Goal: Task Accomplishment & Management: Manage account settings

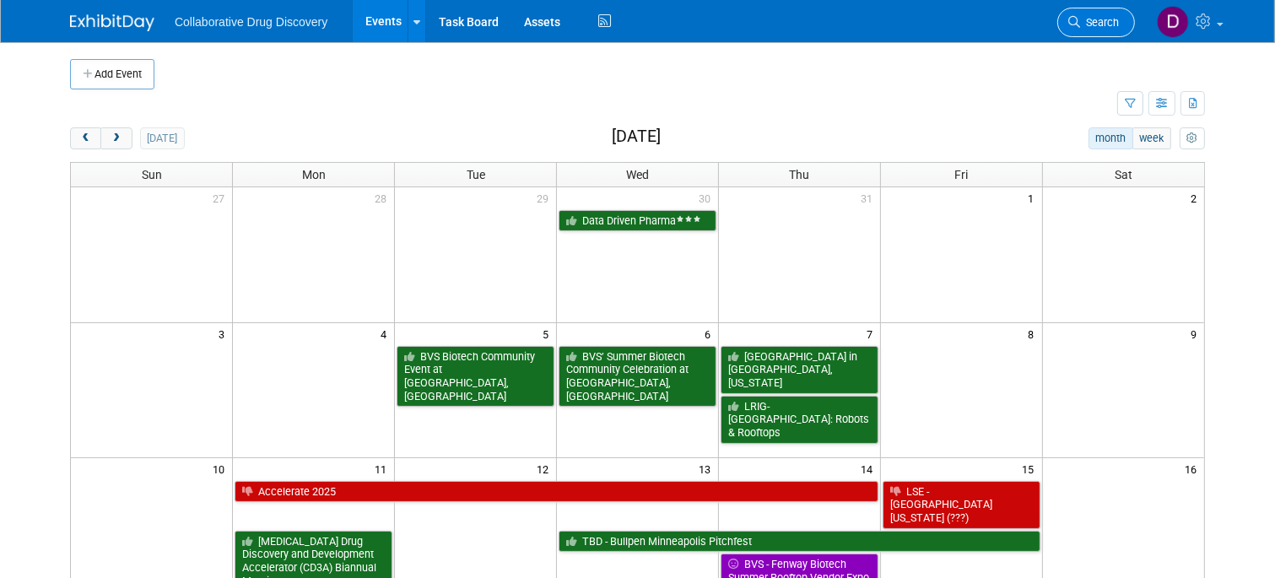
click at [1086, 30] on link "Search" at bounding box center [1096, 23] width 78 height 30
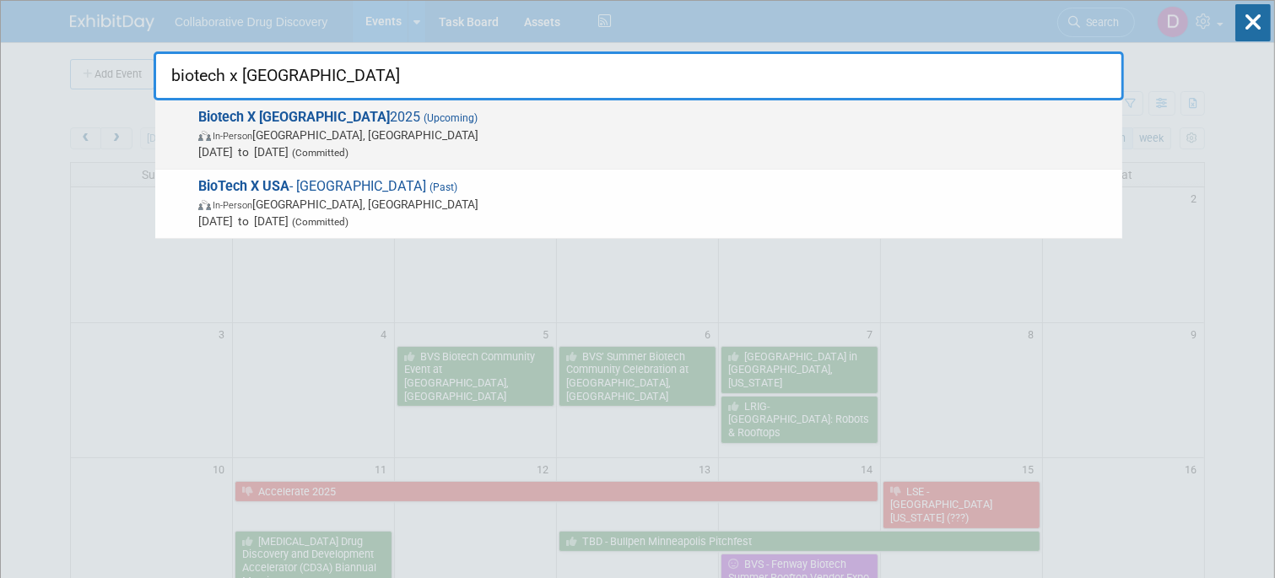
type input "biotech x usa"
click at [736, 151] on span "Sep 16, 2025 to Sep 17, 2025 (Committed)" at bounding box center [656, 151] width 916 height 17
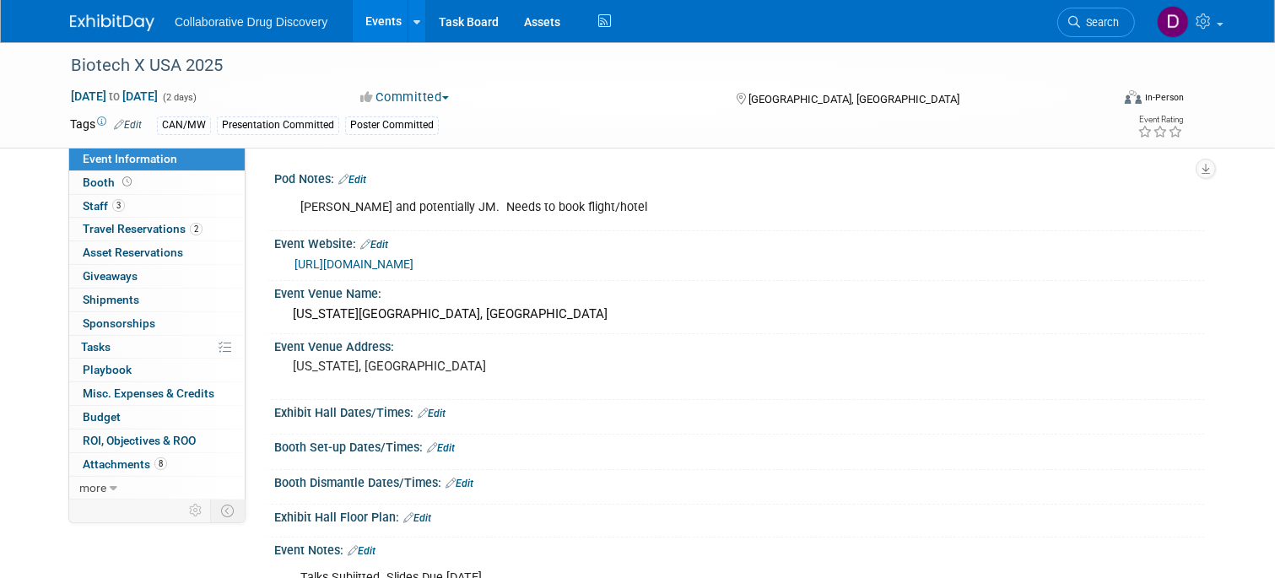
click at [451, 449] on link "Edit" at bounding box center [441, 448] width 28 height 12
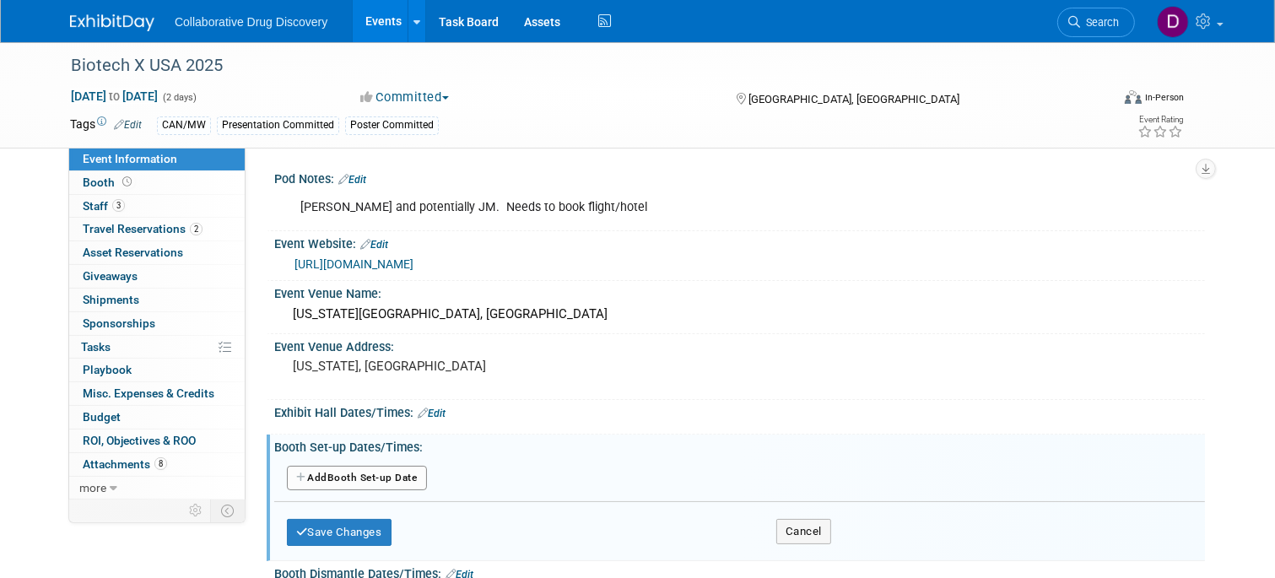
scroll to position [141, 0]
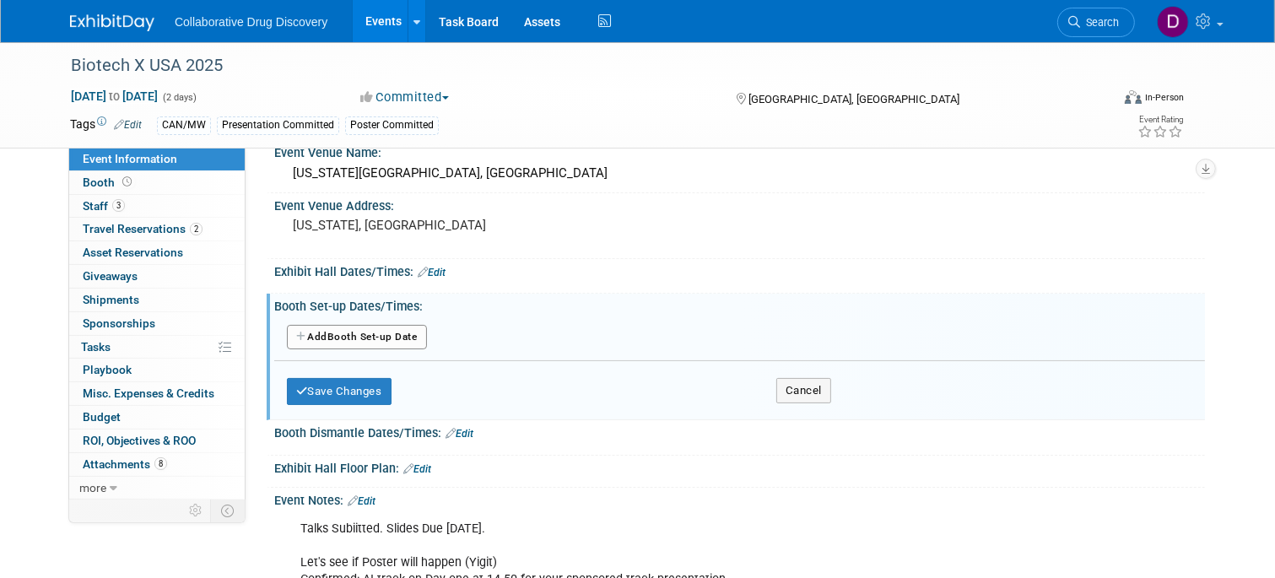
click at [338, 336] on button "Add Another Booth Set-up Date" at bounding box center [357, 337] width 140 height 25
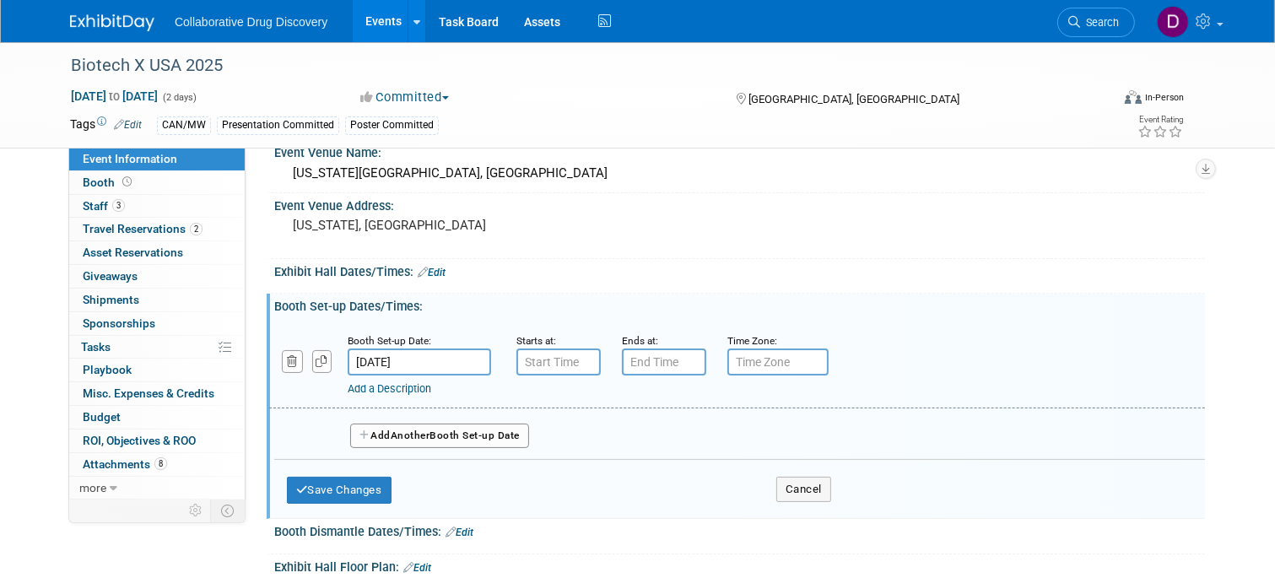
click at [397, 359] on input "[DATE]" at bounding box center [419, 362] width 143 height 27
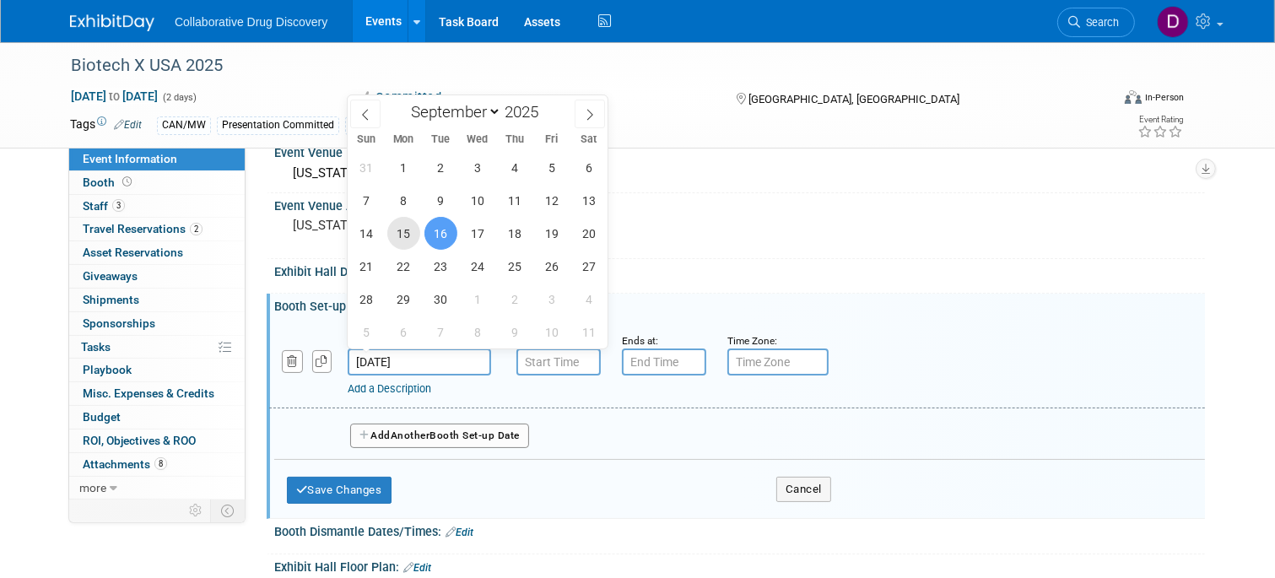
click at [395, 235] on span "15" at bounding box center [403, 233] width 33 height 33
type input "[DATE]"
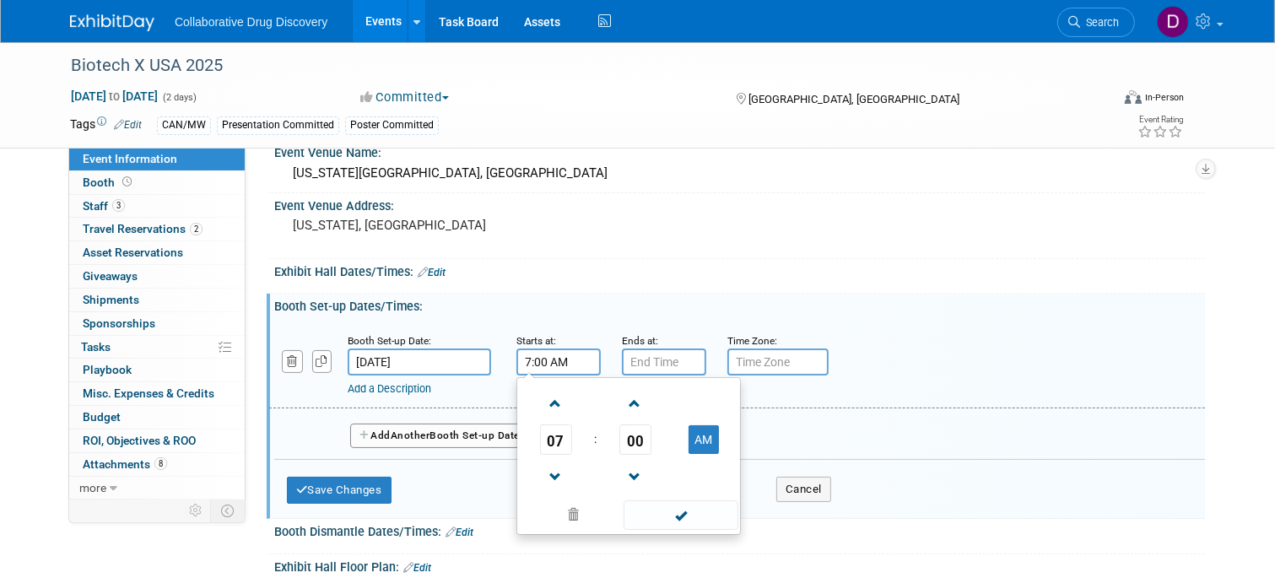
click at [550, 362] on input "7:00 AM" at bounding box center [558, 362] width 84 height 27
click at [554, 403] on span at bounding box center [556, 404] width 30 height 30
click at [554, 402] on span at bounding box center [556, 404] width 30 height 30
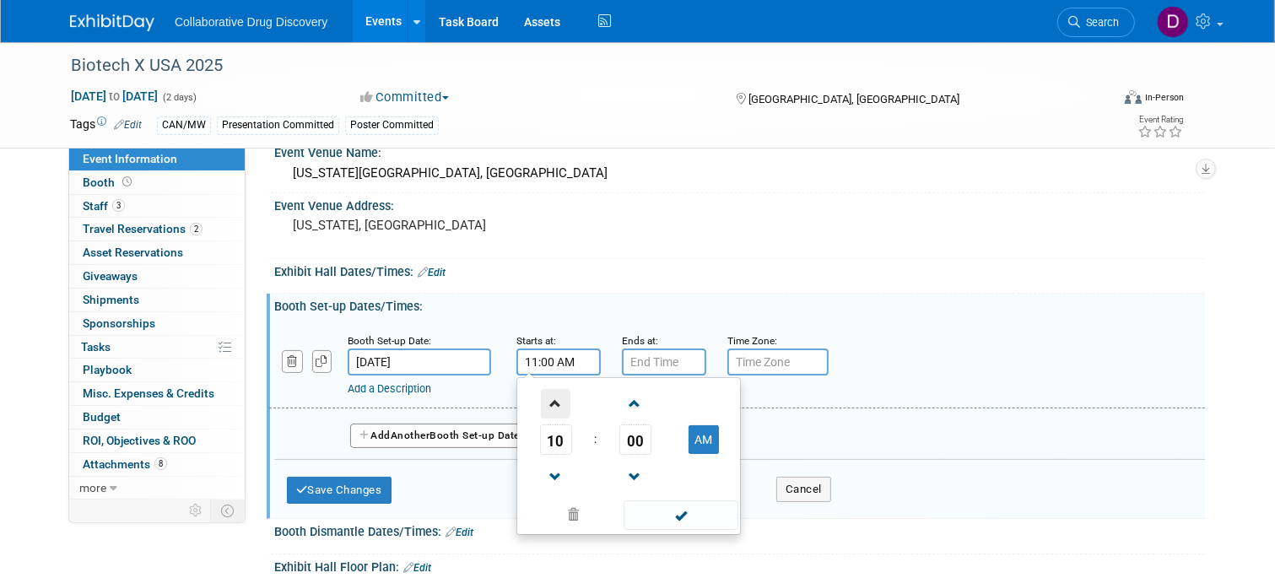
click at [554, 402] on span at bounding box center [556, 404] width 30 height 30
type input "1:00 PM"
click at [662, 362] on input "7:00 PM" at bounding box center [664, 362] width 84 height 27
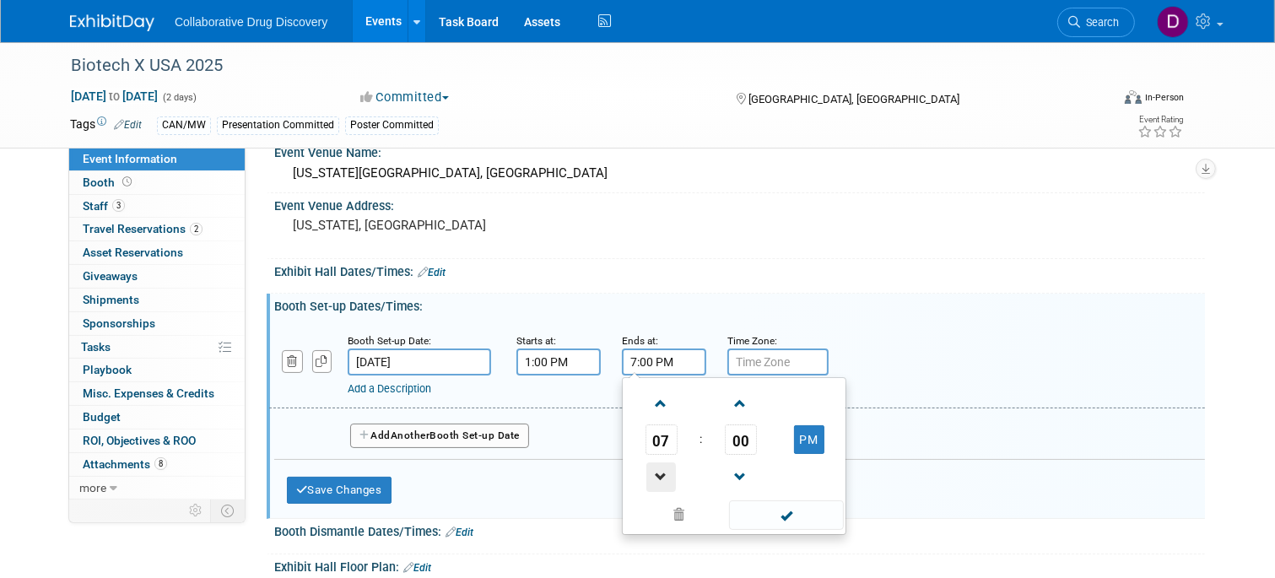
click at [669, 478] on span at bounding box center [661, 477] width 30 height 30
type input "6:00 PM"
click at [804, 515] on span at bounding box center [786, 515] width 114 height 30
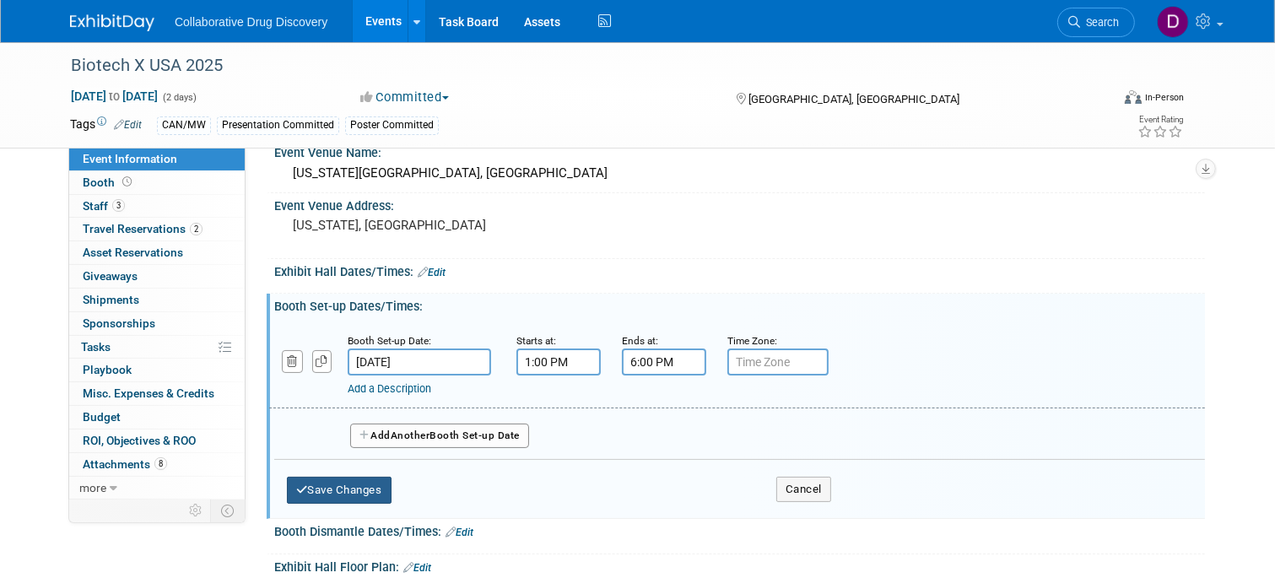
click at [357, 483] on button "Save Changes" at bounding box center [339, 490] width 105 height 27
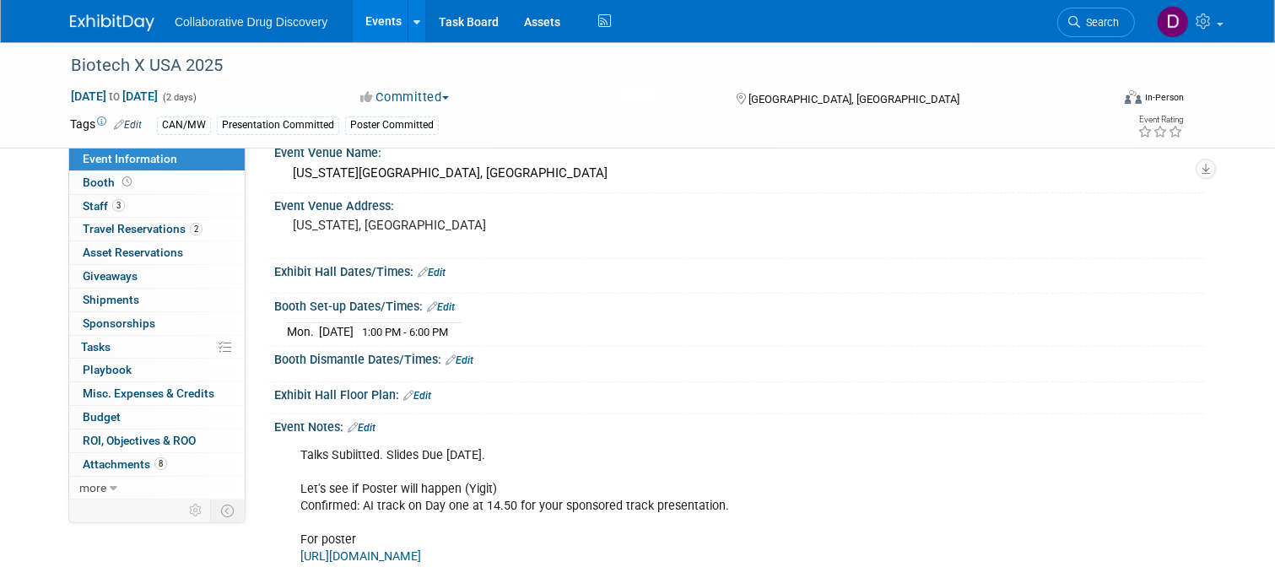
click at [467, 354] on link "Edit" at bounding box center [460, 360] width 28 height 12
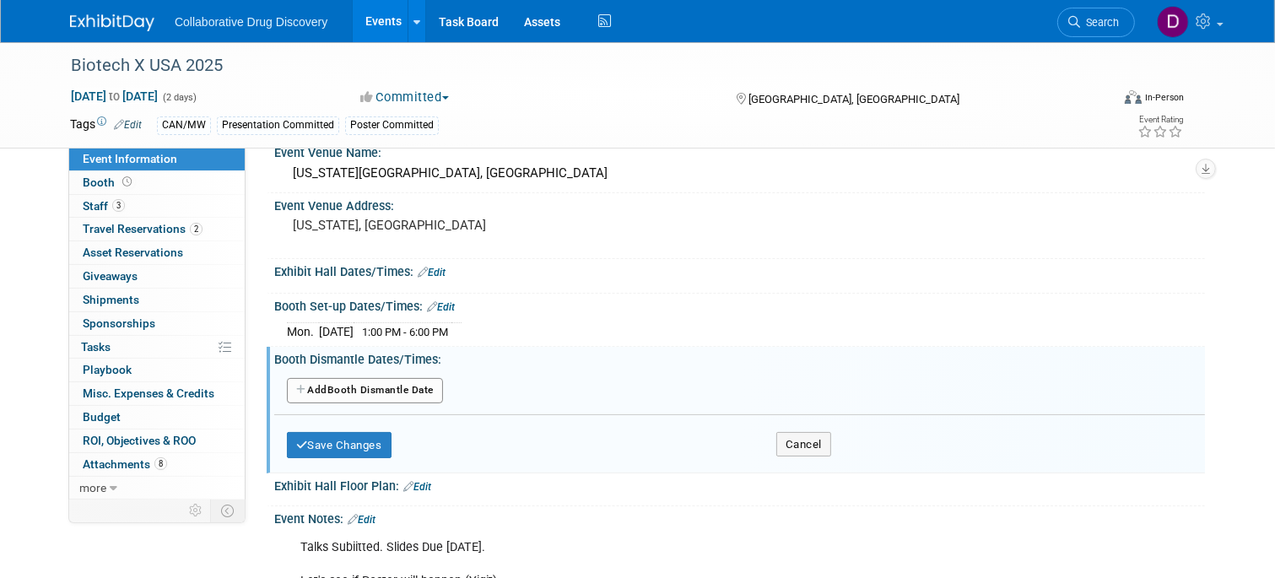
click at [343, 389] on button "Add Another Booth Dismantle Date" at bounding box center [365, 390] width 156 height 25
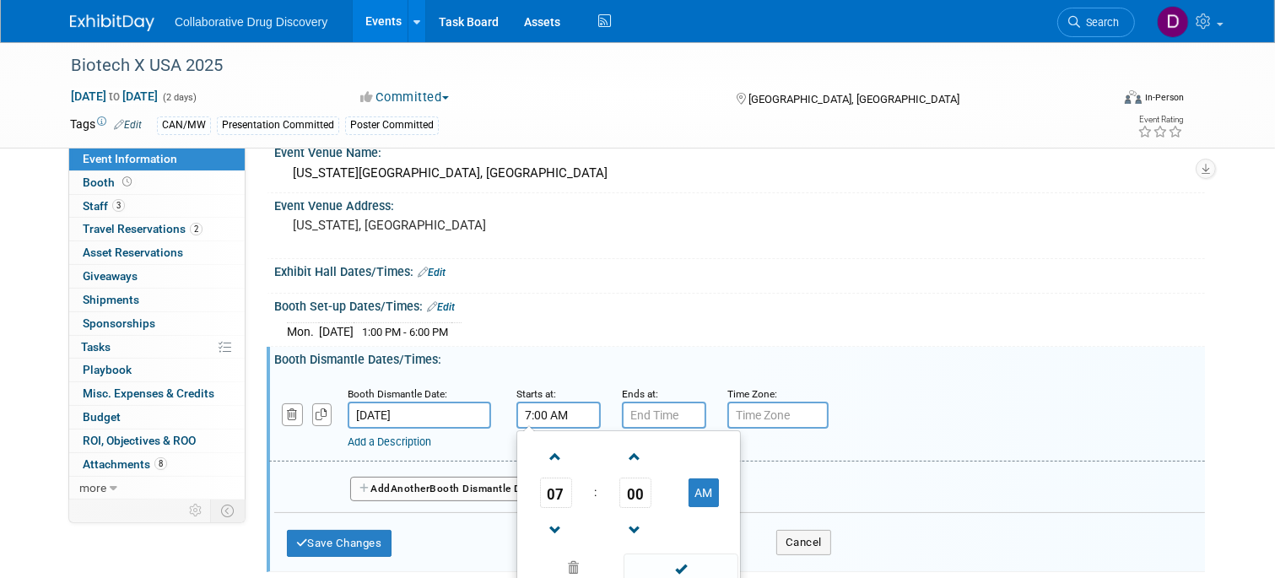
click at [533, 410] on input "7:00 AM" at bounding box center [558, 415] width 84 height 27
click at [556, 455] on span at bounding box center [556, 457] width 30 height 30
type input "8:00 AM"
type input "7:00 PM"
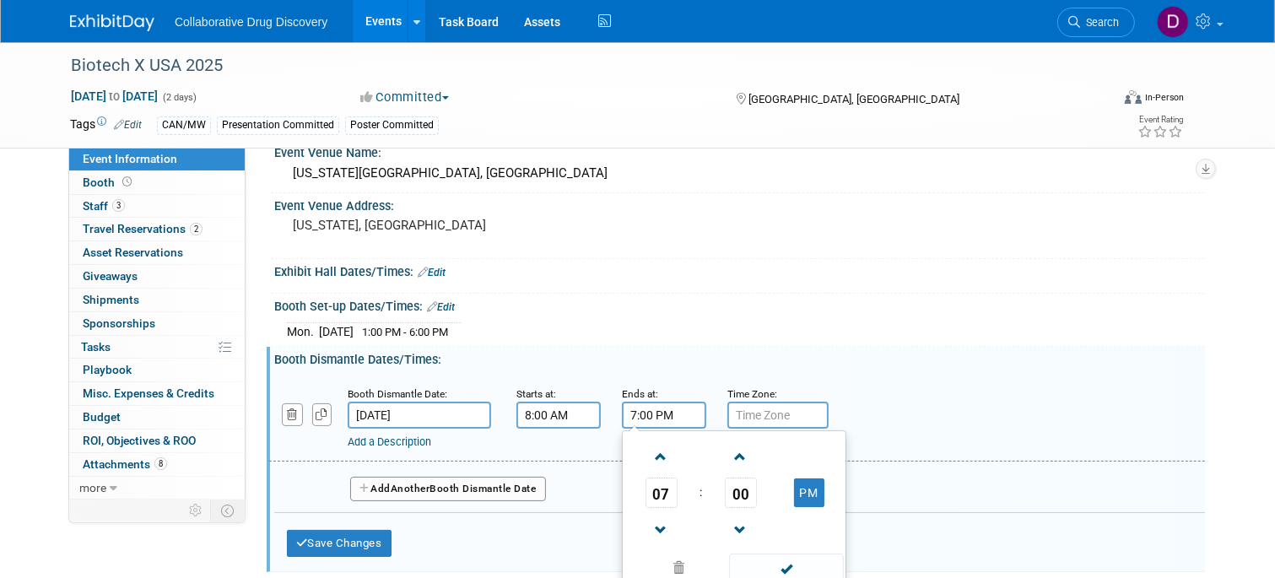
click at [674, 419] on input "7:00 PM" at bounding box center [664, 415] width 84 height 27
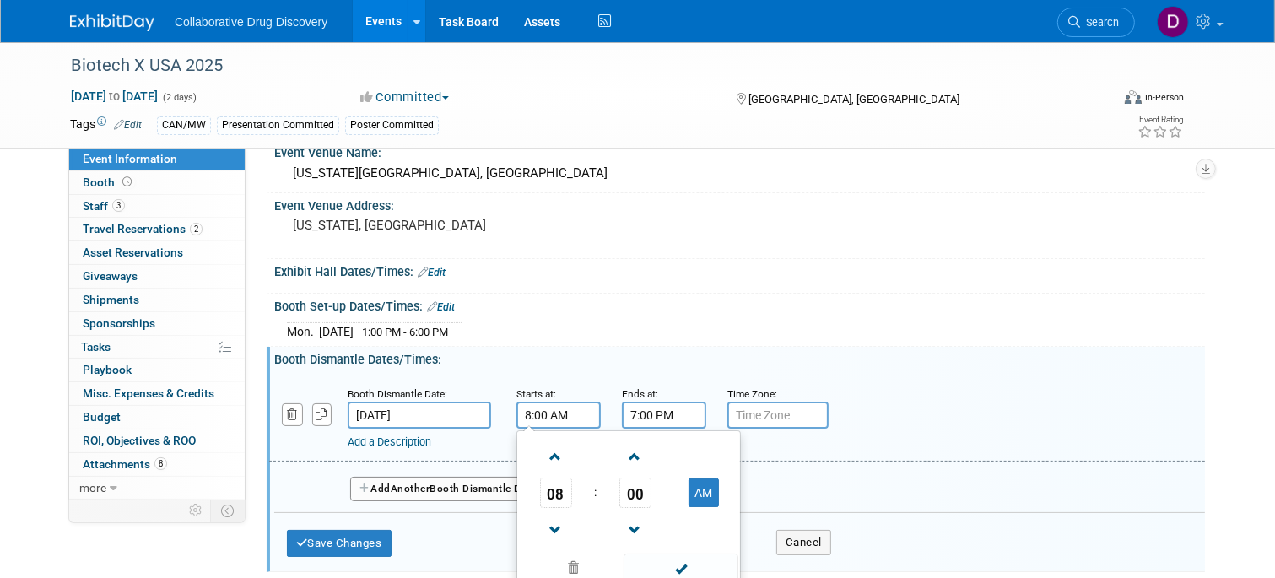
click at [580, 409] on input "8:00 AM" at bounding box center [558, 415] width 84 height 27
click at [561, 532] on span at bounding box center [556, 531] width 30 height 30
click at [563, 532] on span at bounding box center [556, 531] width 30 height 30
click at [723, 484] on td "AM" at bounding box center [703, 493] width 67 height 30
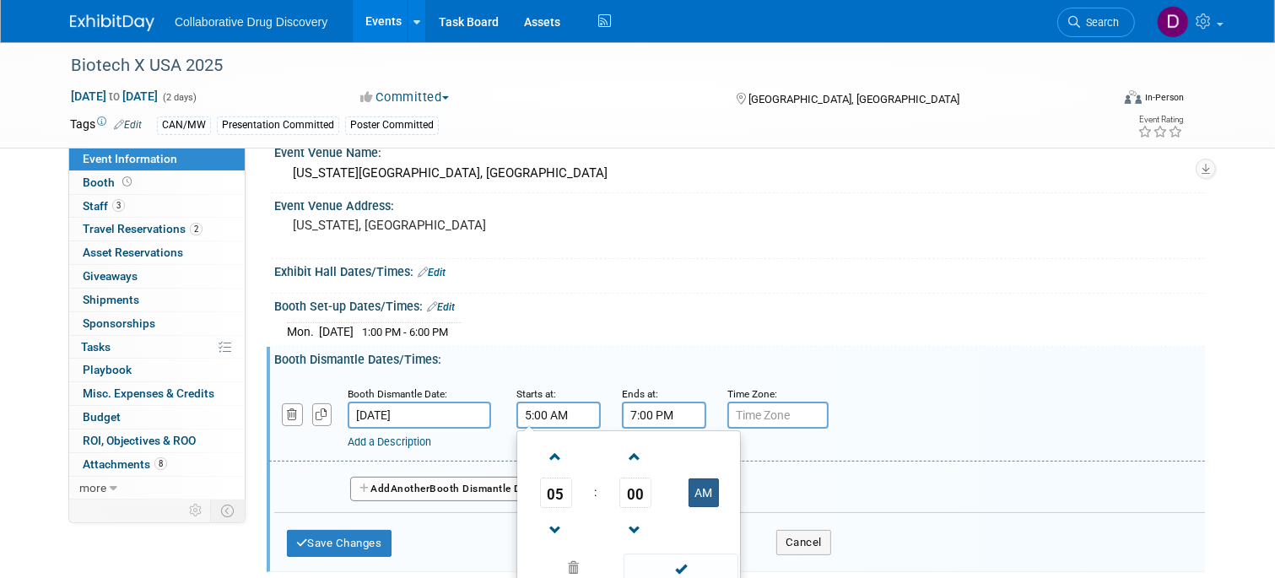
click at [716, 489] on button "AM" at bounding box center [704, 492] width 30 height 29
type input "5:00 PM"
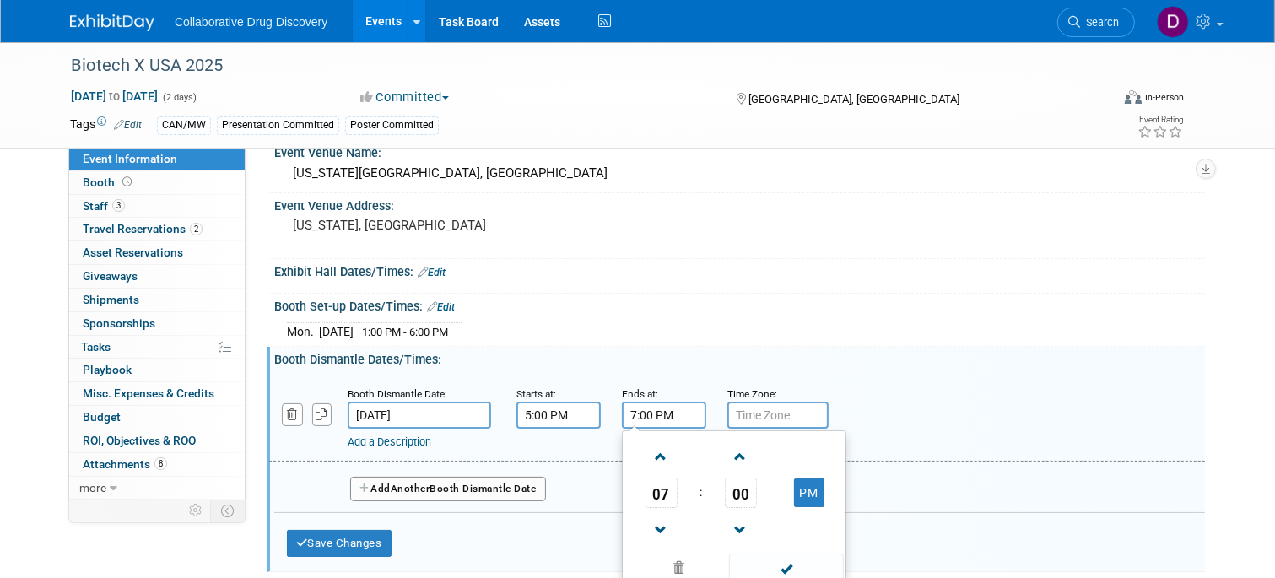
click at [664, 419] on input "7:00 PM" at bounding box center [664, 415] width 84 height 27
click at [663, 453] on span at bounding box center [661, 457] width 30 height 30
type input "8:00 PM"
click at [752, 562] on span at bounding box center [786, 569] width 114 height 30
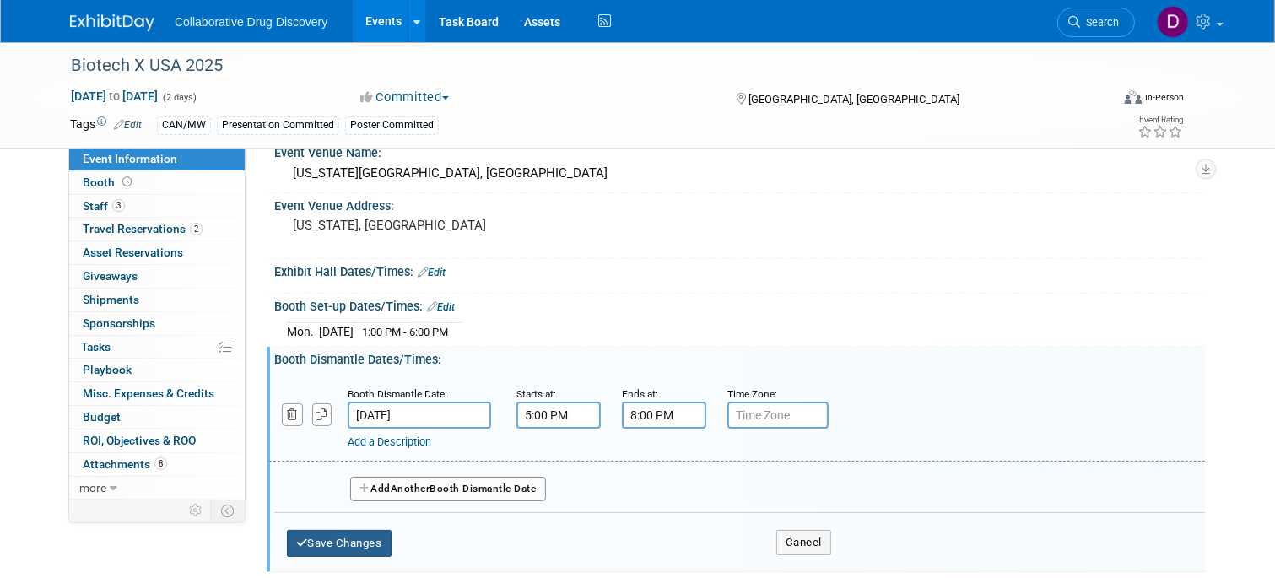
click at [354, 539] on button "Save Changes" at bounding box center [339, 543] width 105 height 27
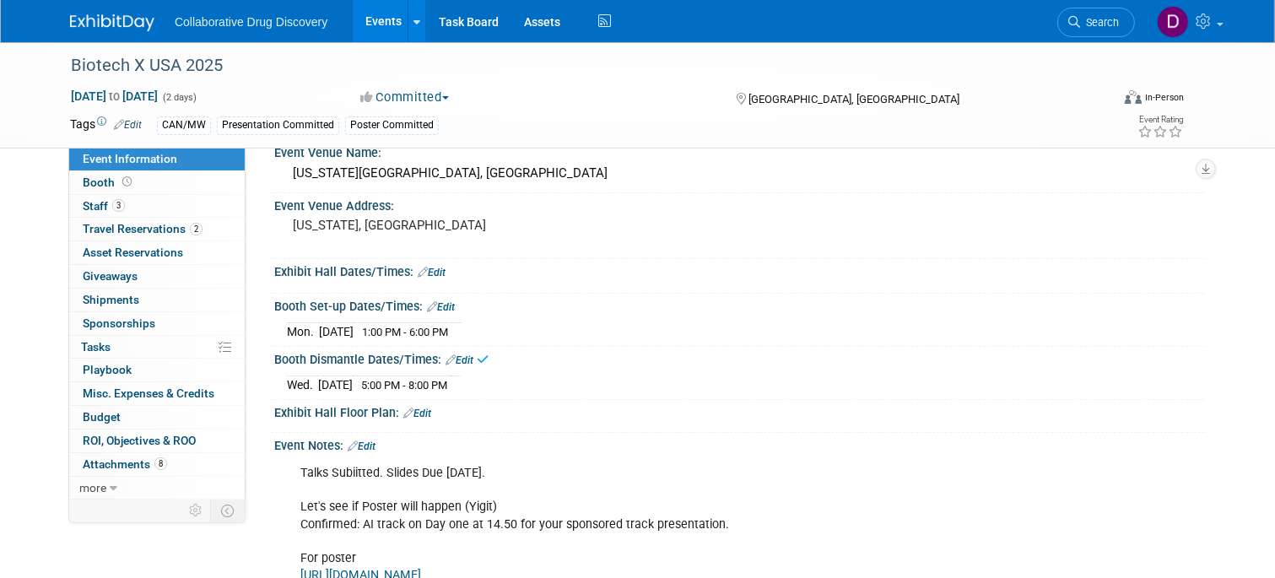
scroll to position [132, 0]
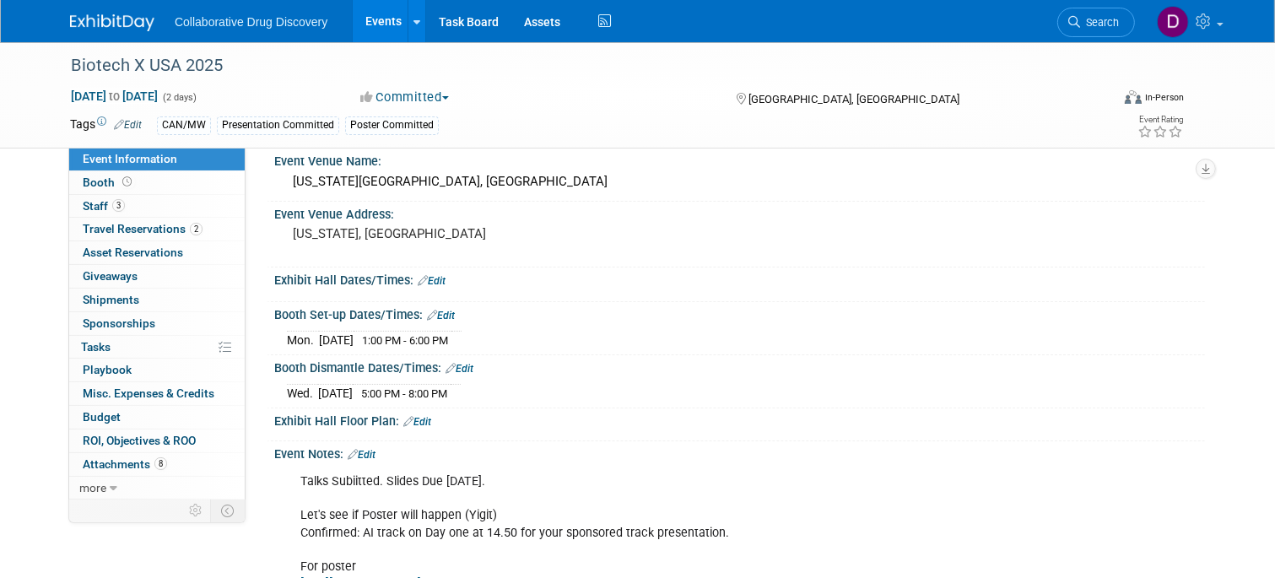
click at [441, 278] on link "Edit" at bounding box center [432, 281] width 28 height 12
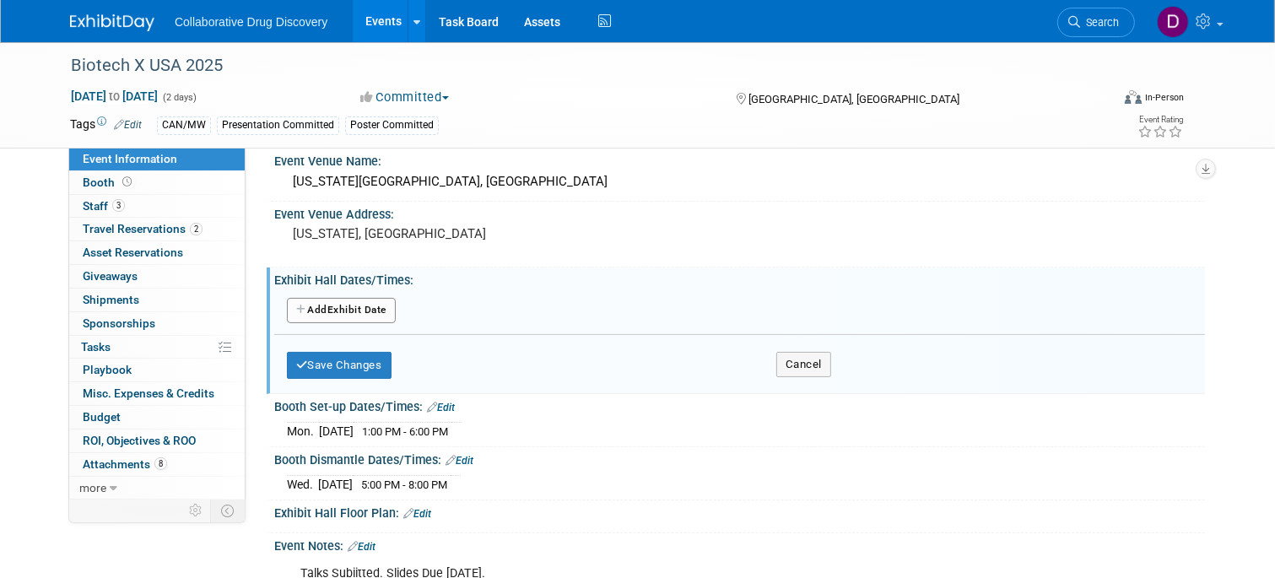
click at [372, 304] on button "Add Another Exhibit Date" at bounding box center [341, 310] width 109 height 25
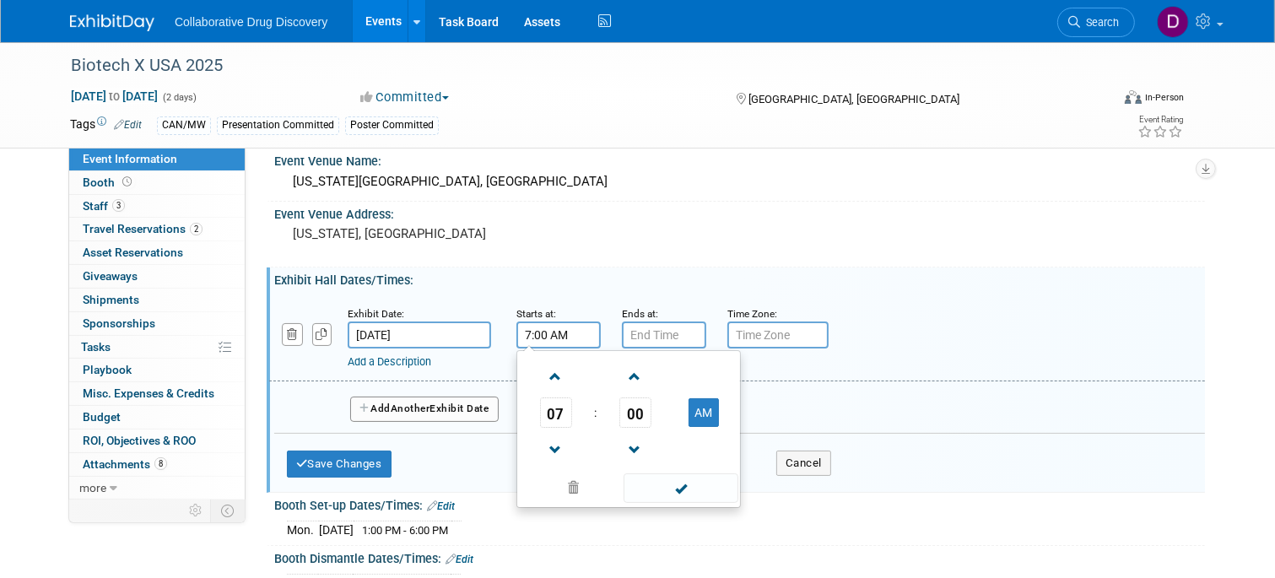
drag, startPoint x: 562, startPoint y: 336, endPoint x: 560, endPoint y: 318, distance: 17.8
click at [562, 336] on input "7:00 AM" at bounding box center [558, 335] width 84 height 27
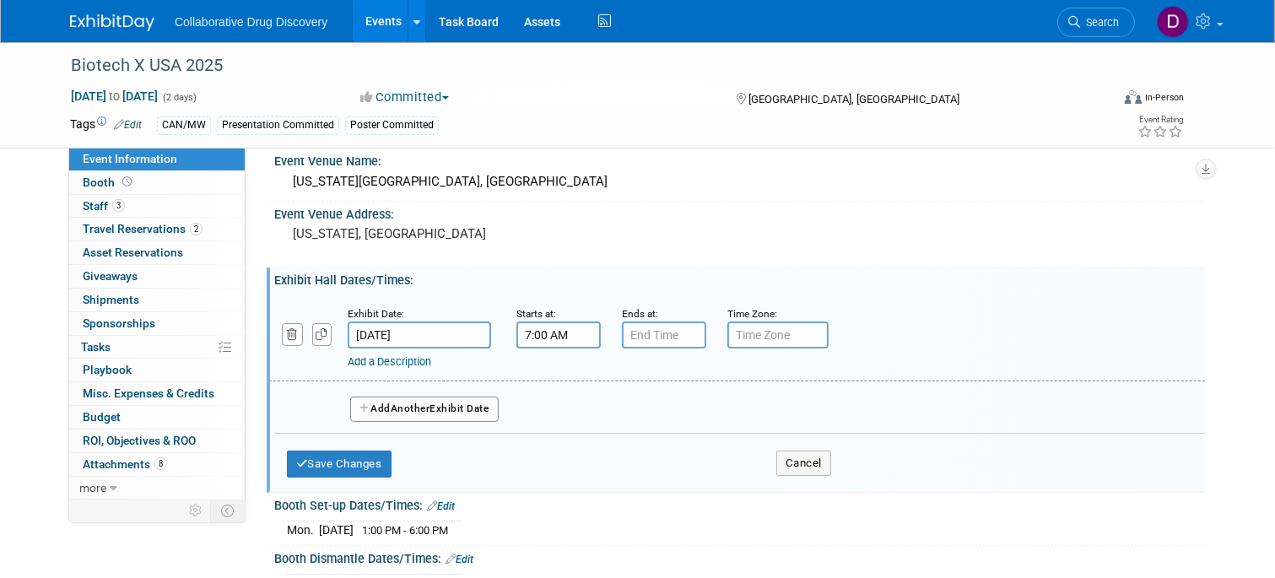
click at [565, 337] on input "7:00 AM" at bounding box center [558, 335] width 84 height 27
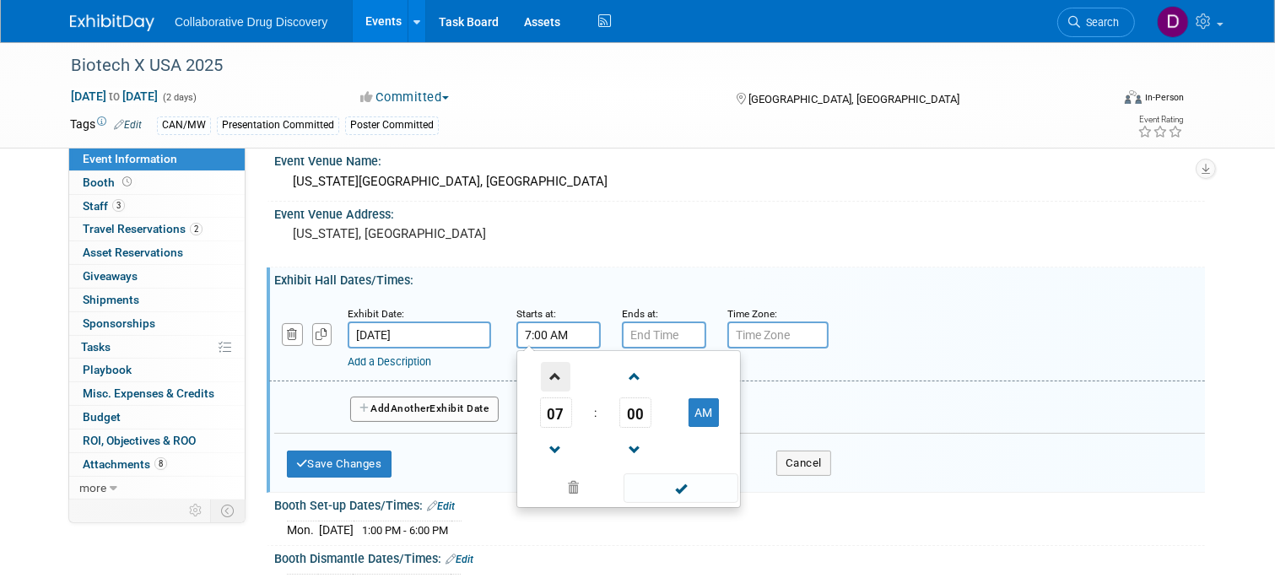
click at [554, 365] on span at bounding box center [556, 377] width 30 height 30
type input "8:00 AM"
click at [661, 332] on input "7:00 PM" at bounding box center [664, 335] width 84 height 27
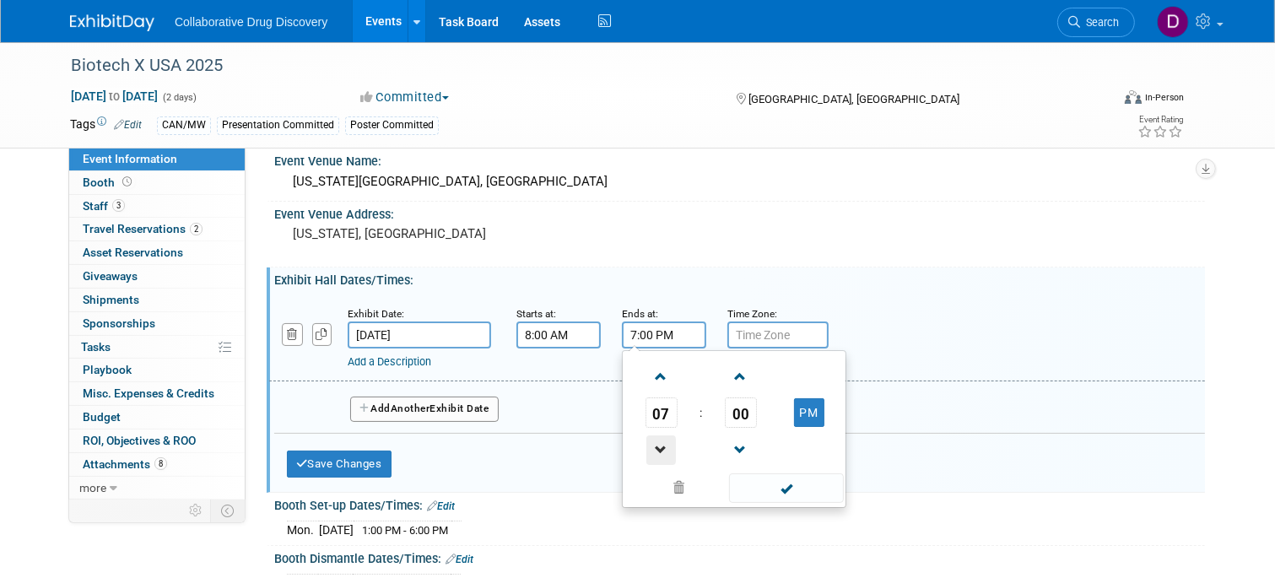
click at [664, 451] on span at bounding box center [661, 450] width 30 height 30
type input "6:00 PM"
click at [734, 412] on span "00" at bounding box center [741, 412] width 32 height 30
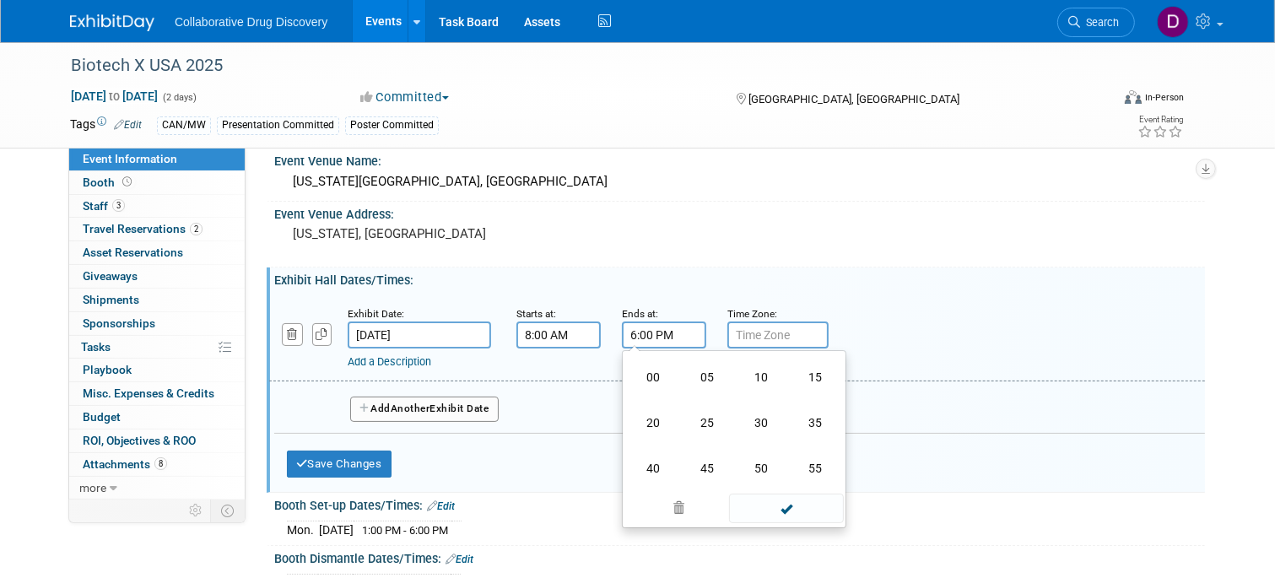
click at [663, 268] on div "Exhibit Hall Dates/Times: Edit" at bounding box center [739, 278] width 931 height 21
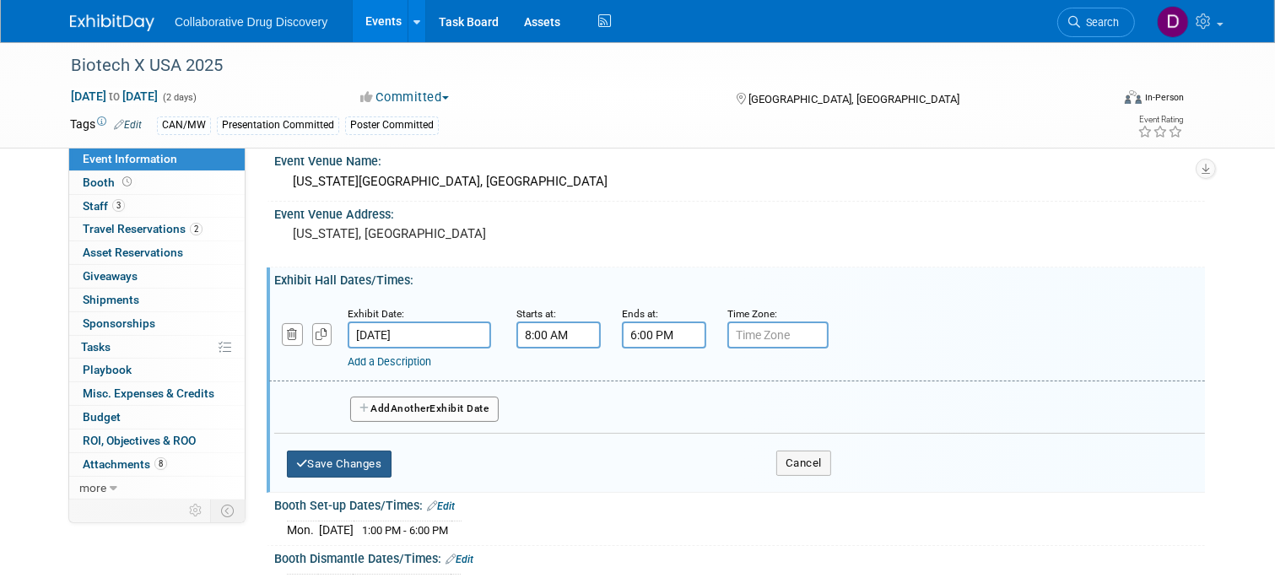
click at [349, 457] on button "Save Changes" at bounding box center [339, 464] width 105 height 27
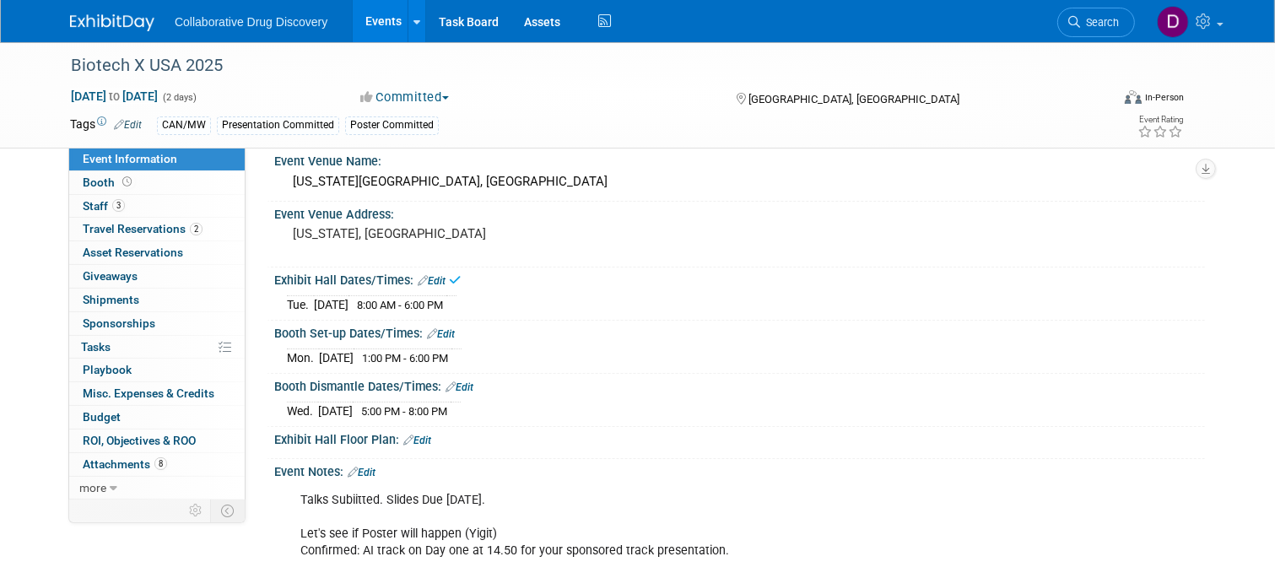
click at [441, 278] on link "Edit" at bounding box center [432, 281] width 28 height 12
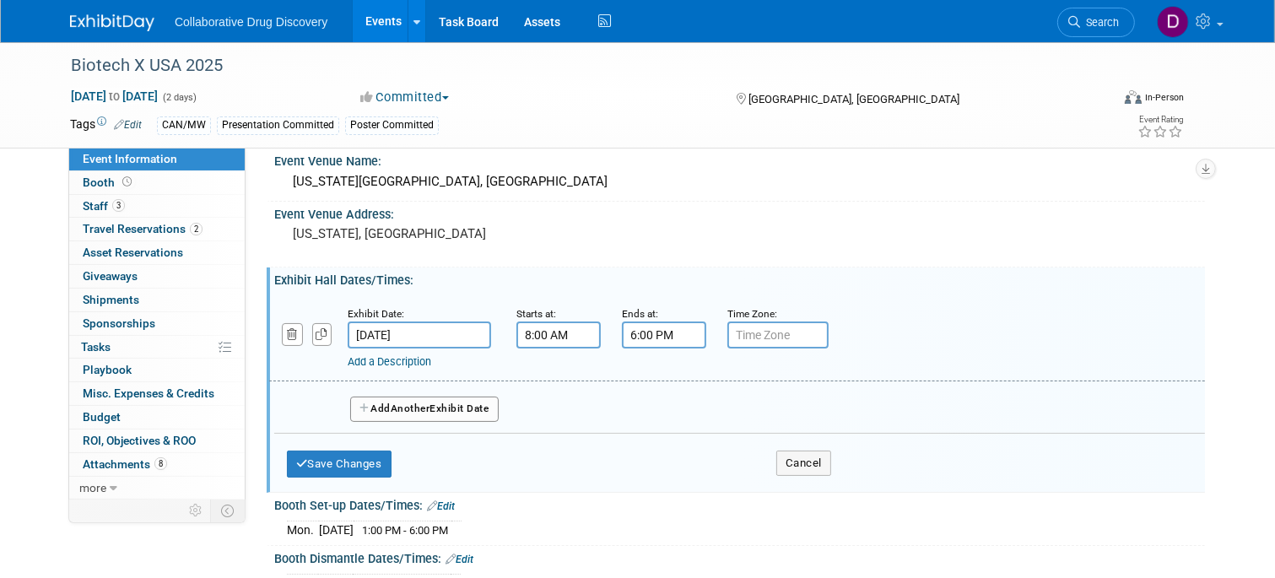
click at [414, 406] on span "Another" at bounding box center [411, 409] width 40 height 12
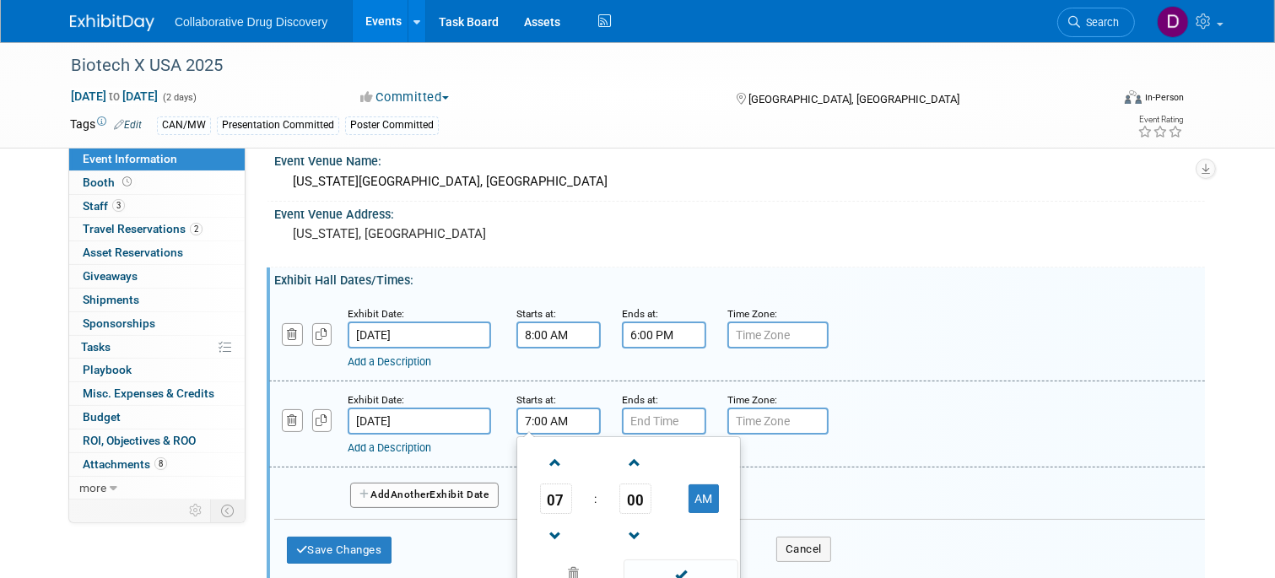
click at [567, 419] on input "7:00 AM" at bounding box center [558, 421] width 84 height 27
click at [560, 457] on span at bounding box center [556, 463] width 30 height 30
type input "8:00 AM"
click at [663, 421] on input "7:00 PM" at bounding box center [664, 421] width 84 height 27
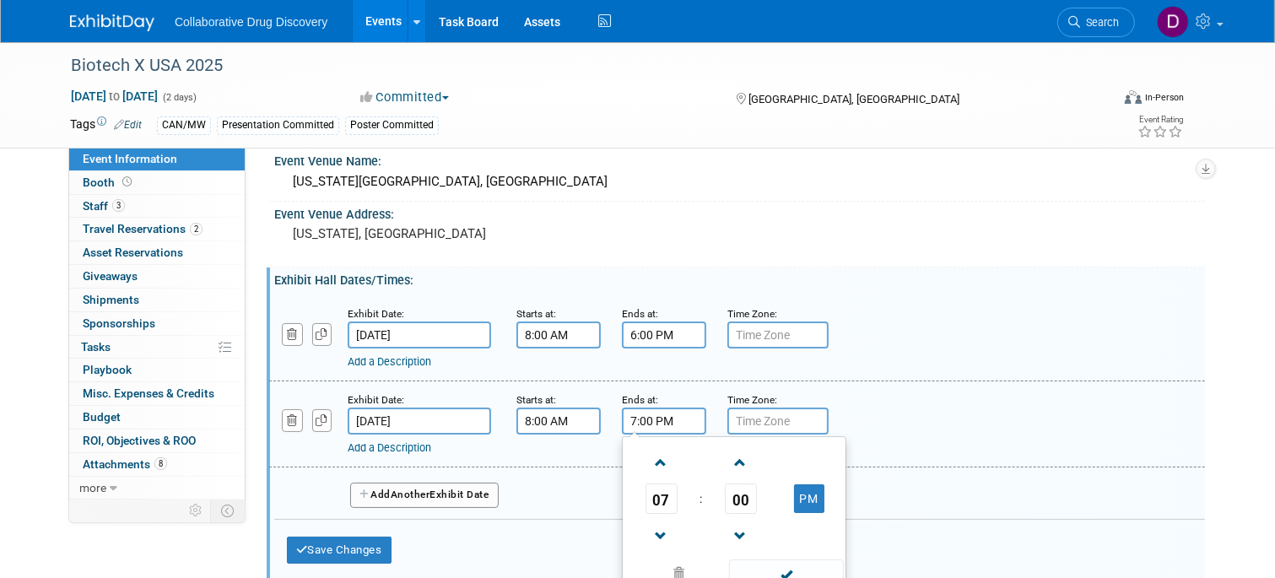
click at [640, 546] on td at bounding box center [661, 535] width 70 height 43
click at [640, 545] on td at bounding box center [661, 535] width 70 height 43
click at [670, 542] on span at bounding box center [661, 537] width 30 height 30
click at [657, 538] on span at bounding box center [661, 537] width 30 height 30
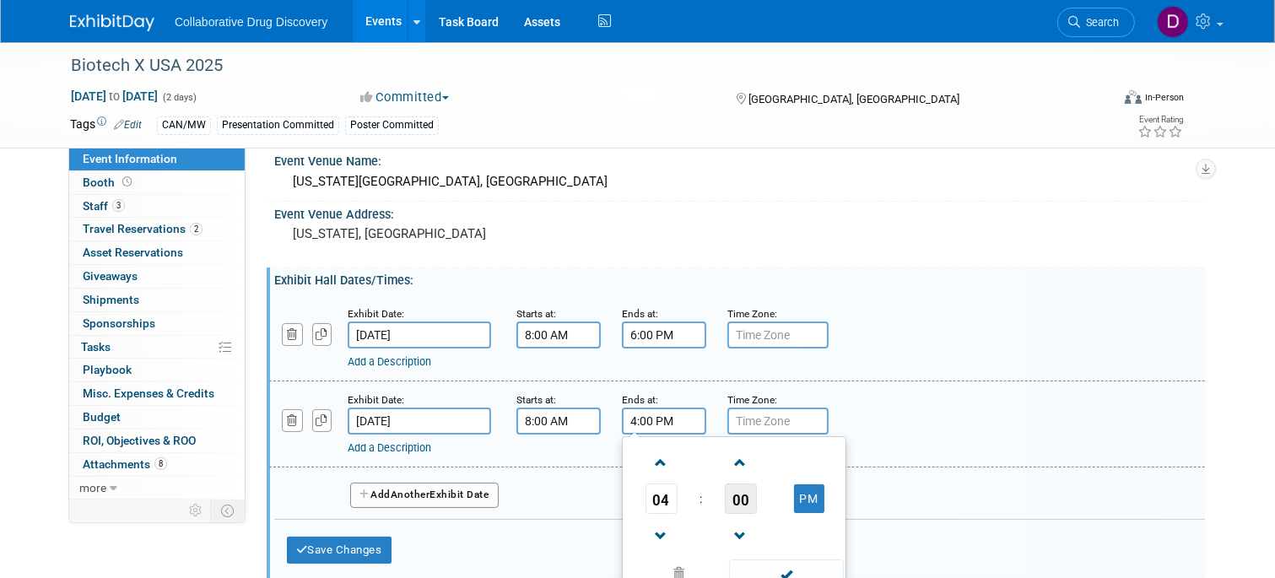
click at [736, 495] on span "00" at bounding box center [741, 499] width 32 height 30
click at [784, 507] on td "30" at bounding box center [761, 509] width 54 height 46
type input "4:30 PM"
drag, startPoint x: 965, startPoint y: 421, endPoint x: 584, endPoint y: 455, distance: 382.1
click at [965, 421] on div "Add a Description Description:" at bounding box center [737, 423] width 961 height 65
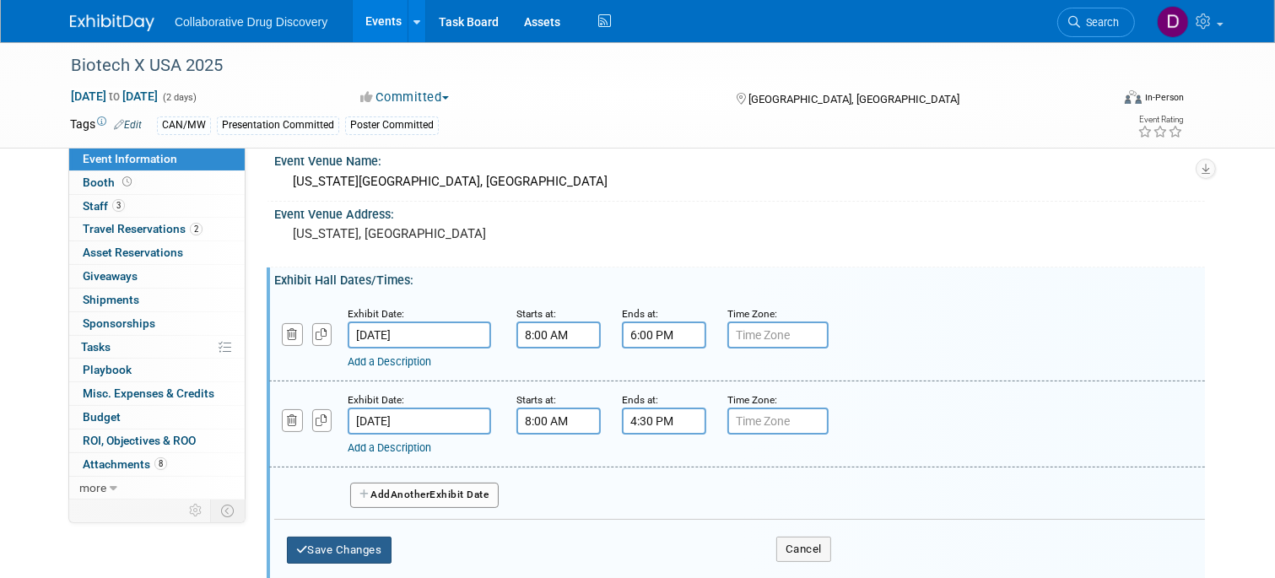
click at [322, 544] on button "Save Changes" at bounding box center [339, 550] width 105 height 27
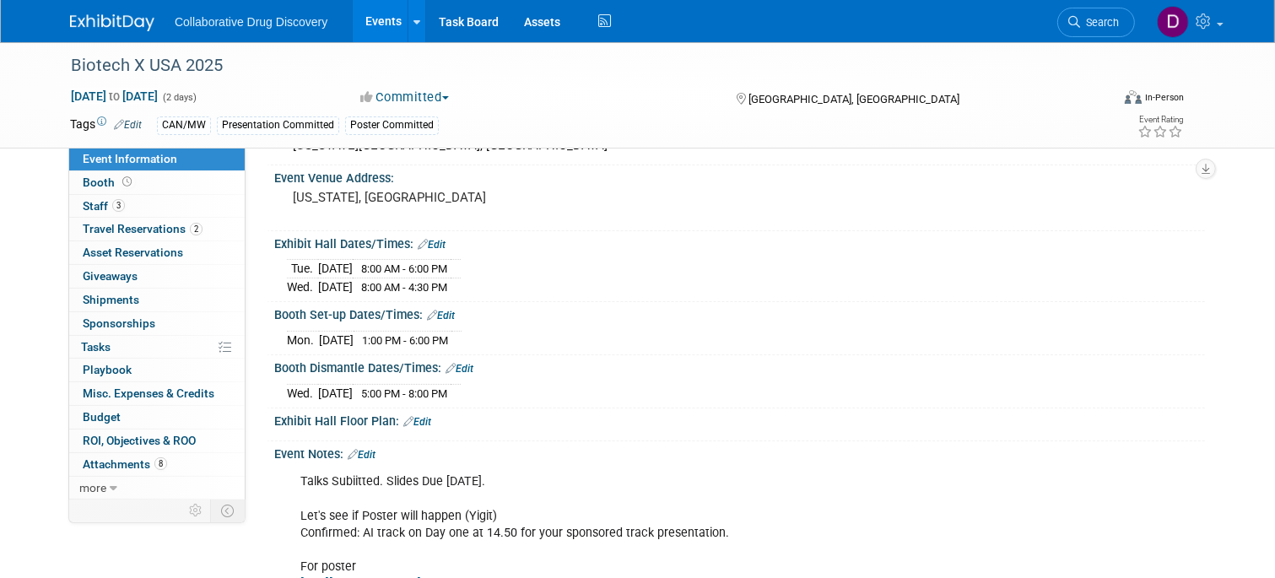
scroll to position [337, 0]
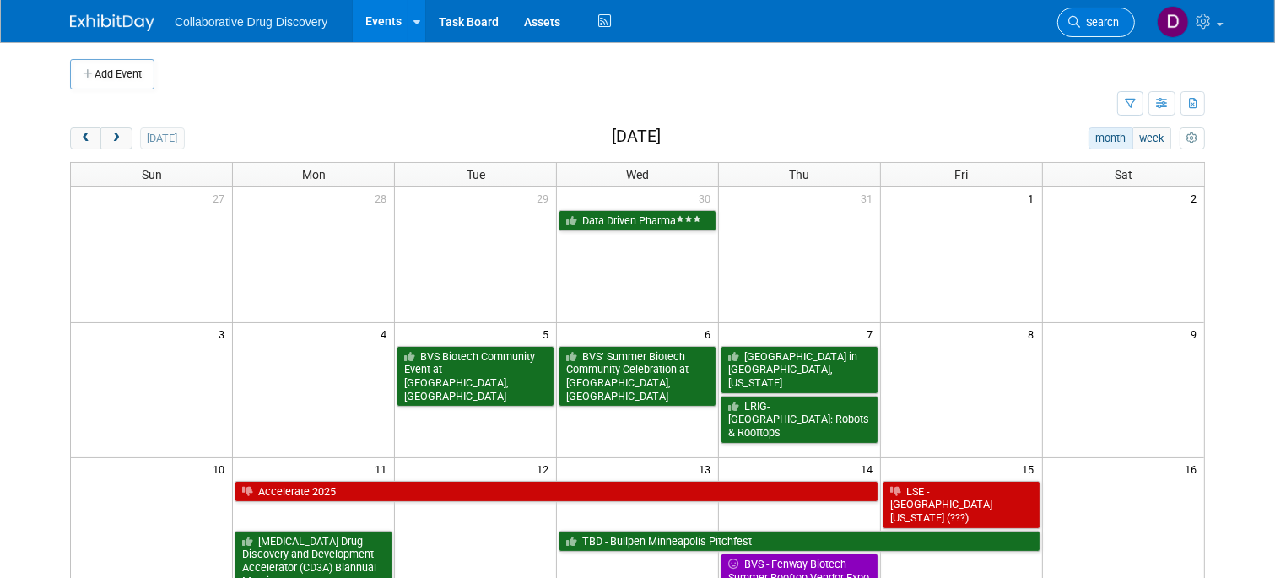
click at [1098, 17] on span "Search" at bounding box center [1099, 22] width 39 height 13
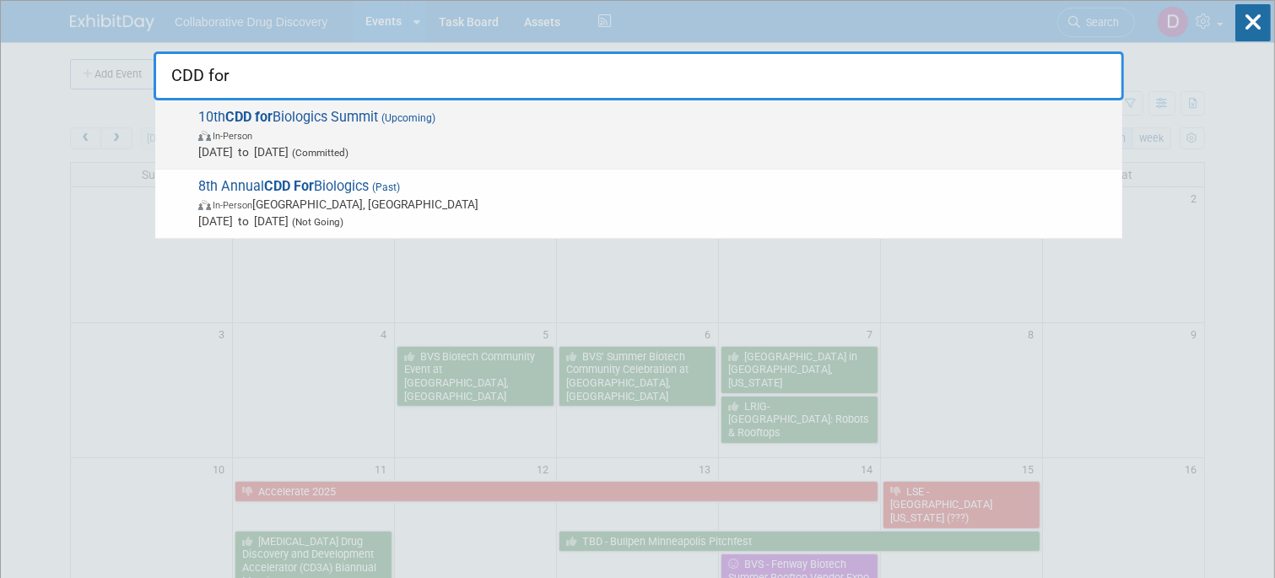
type input "CDD for"
click at [534, 155] on span "Oct 14, 2025 to Oct 16, 2025 (Committed)" at bounding box center [656, 151] width 916 height 17
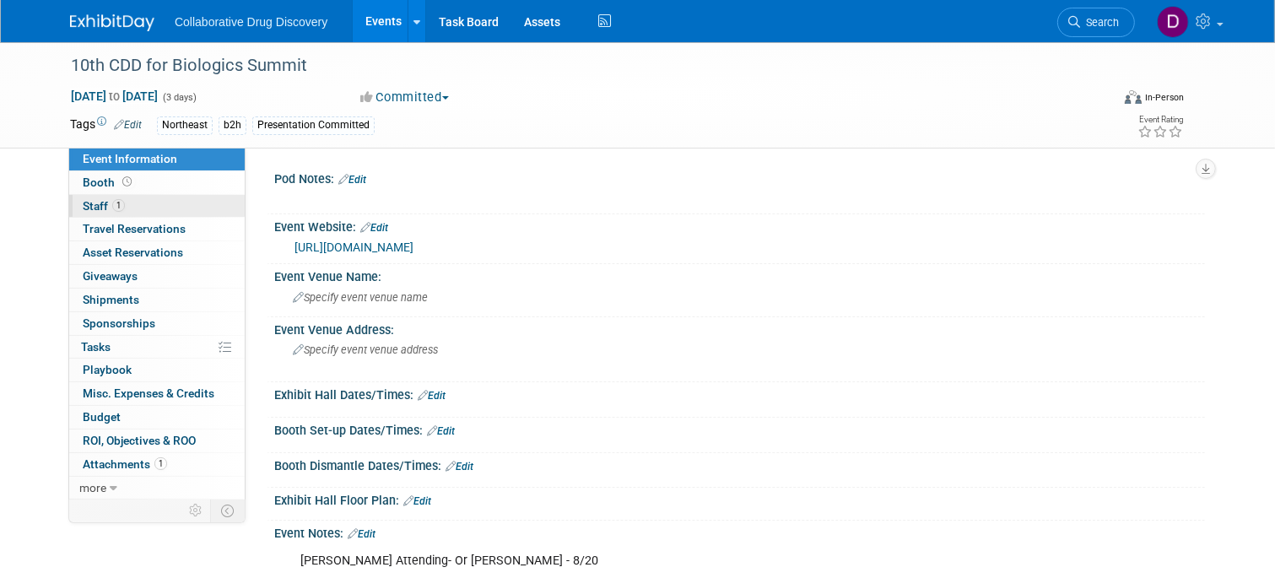
click at [162, 208] on link "1 Staff 1" at bounding box center [157, 206] width 176 height 23
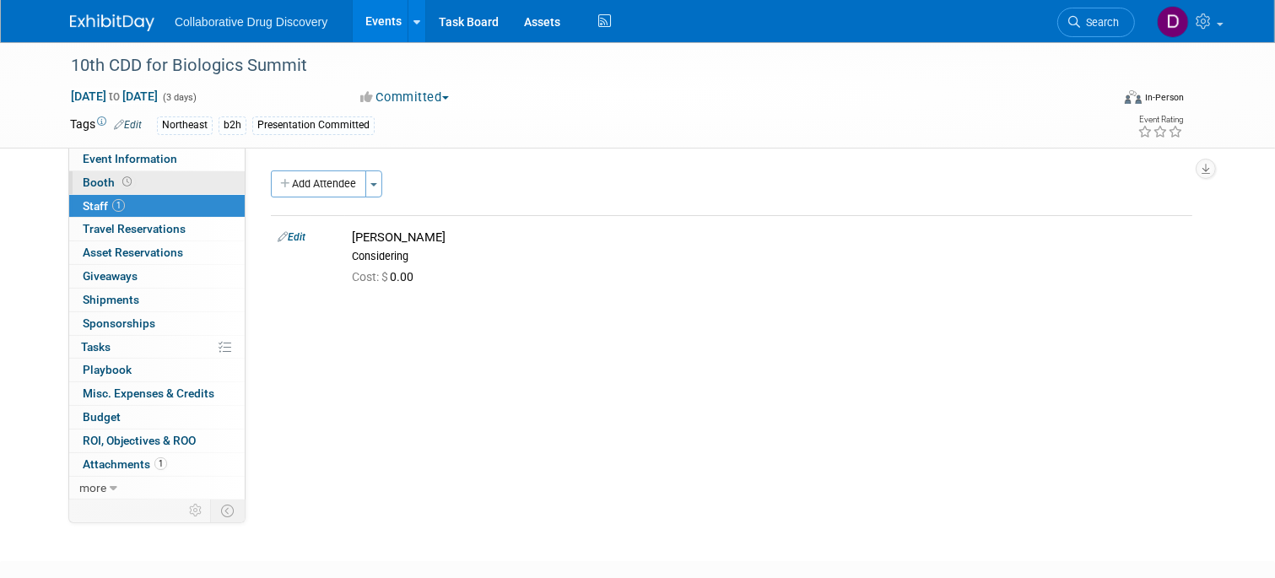
click at [162, 183] on link "Booth" at bounding box center [157, 182] width 176 height 23
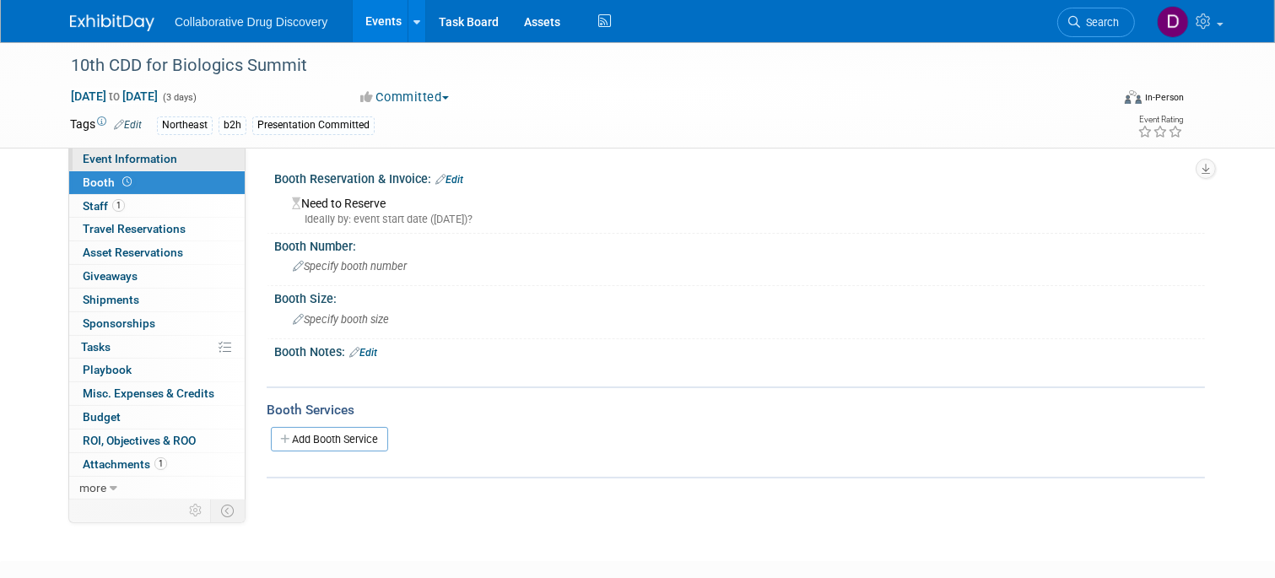
click at [145, 161] on span "Event Information" at bounding box center [130, 159] width 95 height 14
